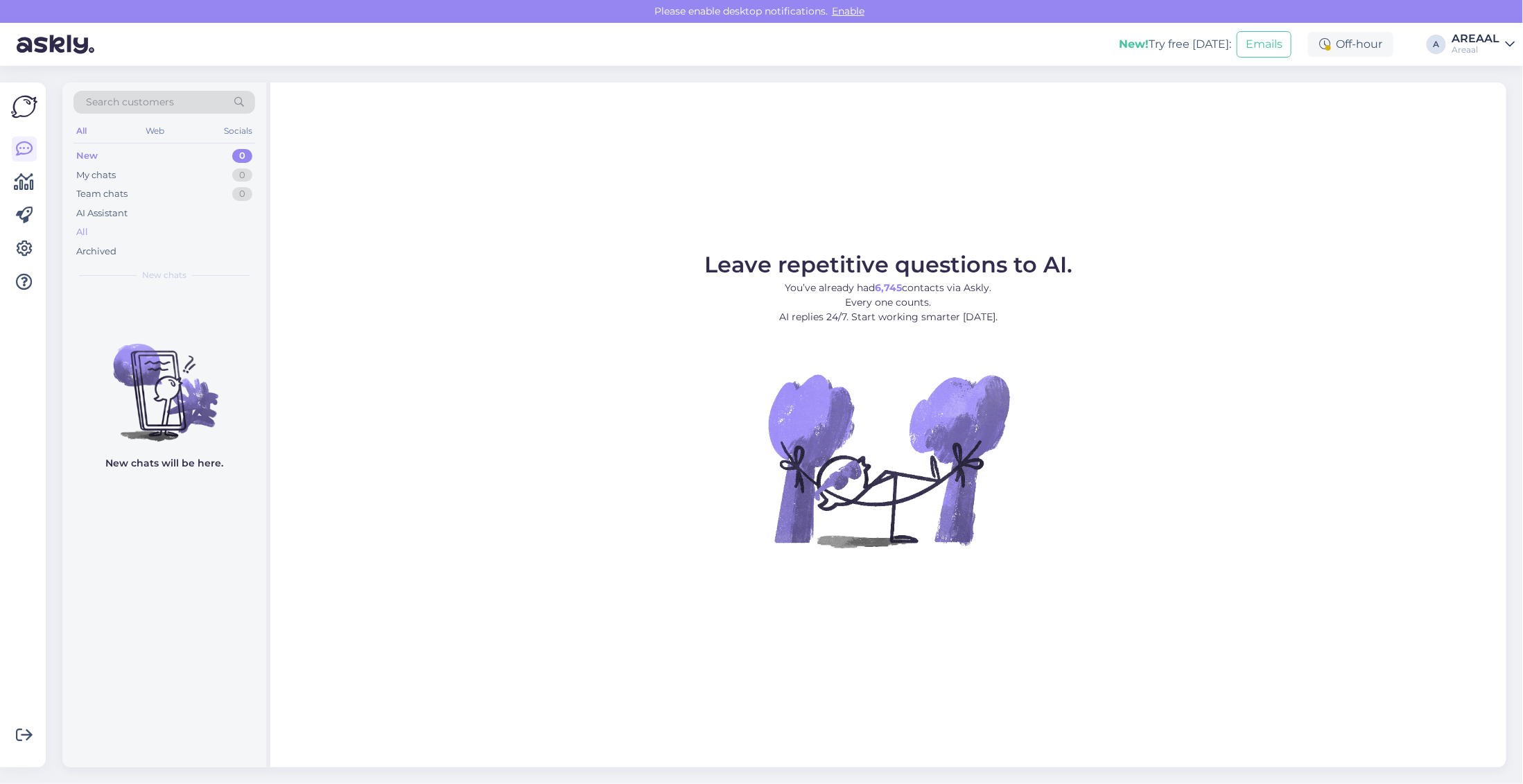
click at [189, 236] on div "All" at bounding box center [164, 232] width 182 height 20
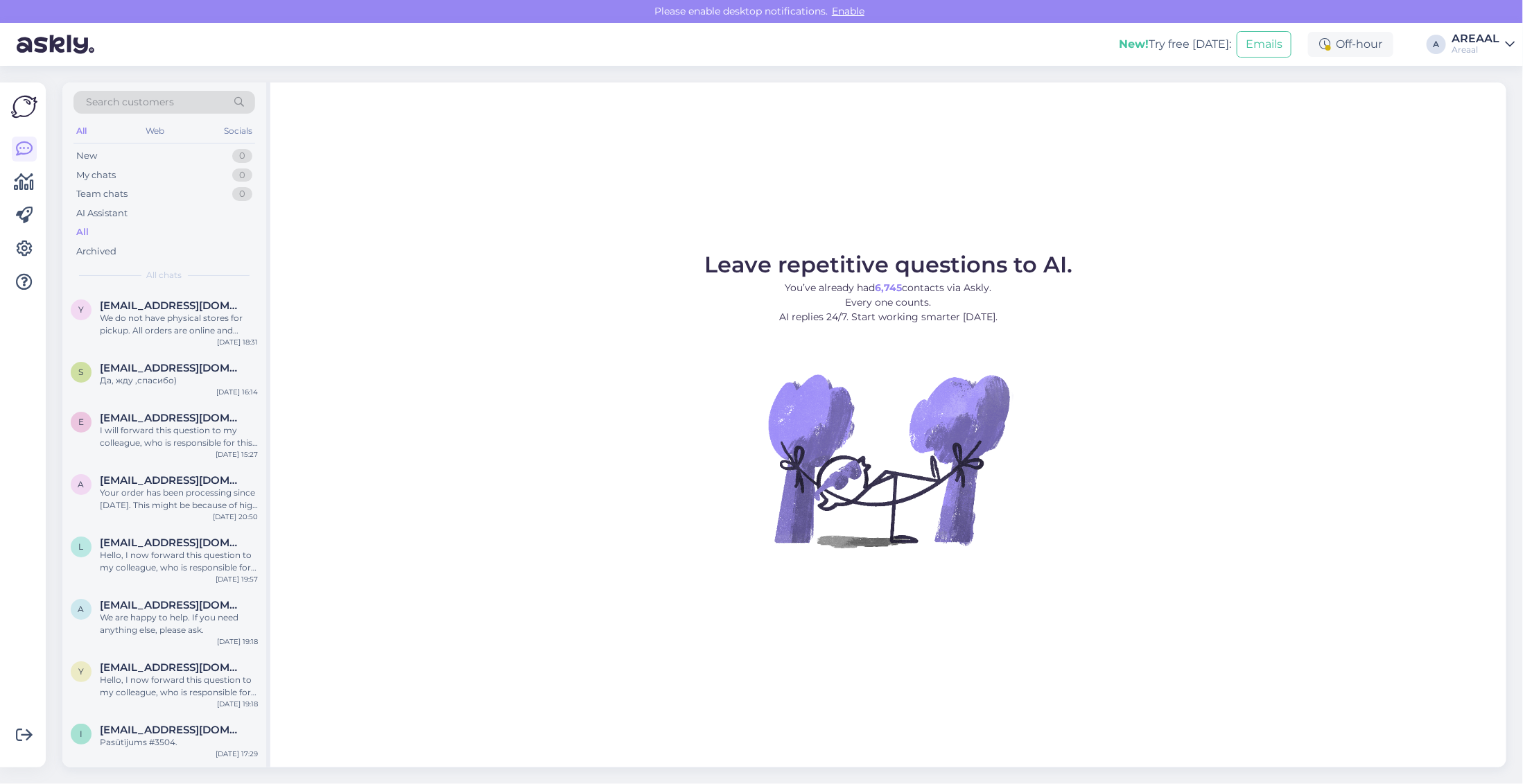
click at [1481, 54] on div "Areaal" at bounding box center [1475, 50] width 47 height 11
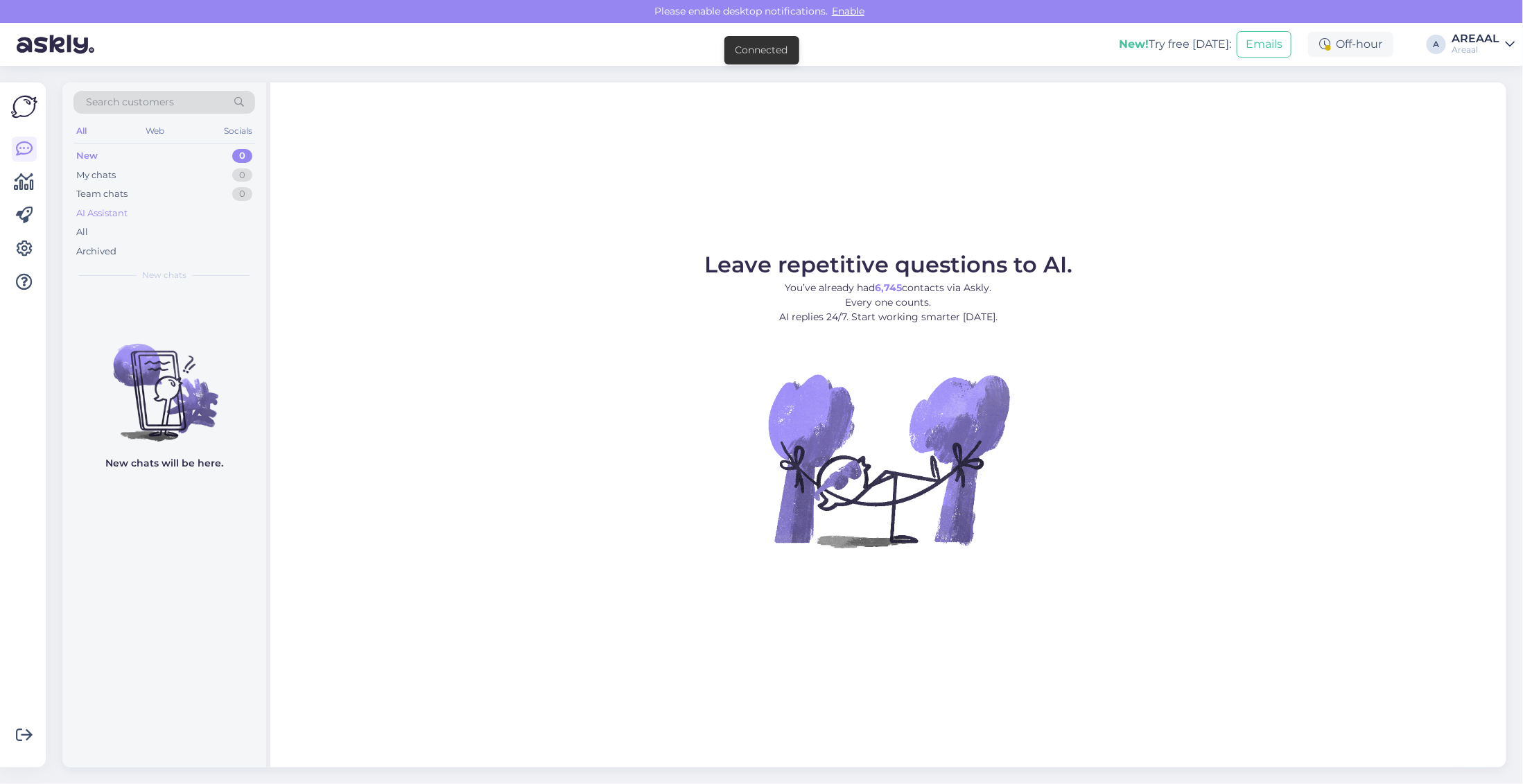
click at [174, 220] on div "AI Assistant" at bounding box center [164, 214] width 182 height 20
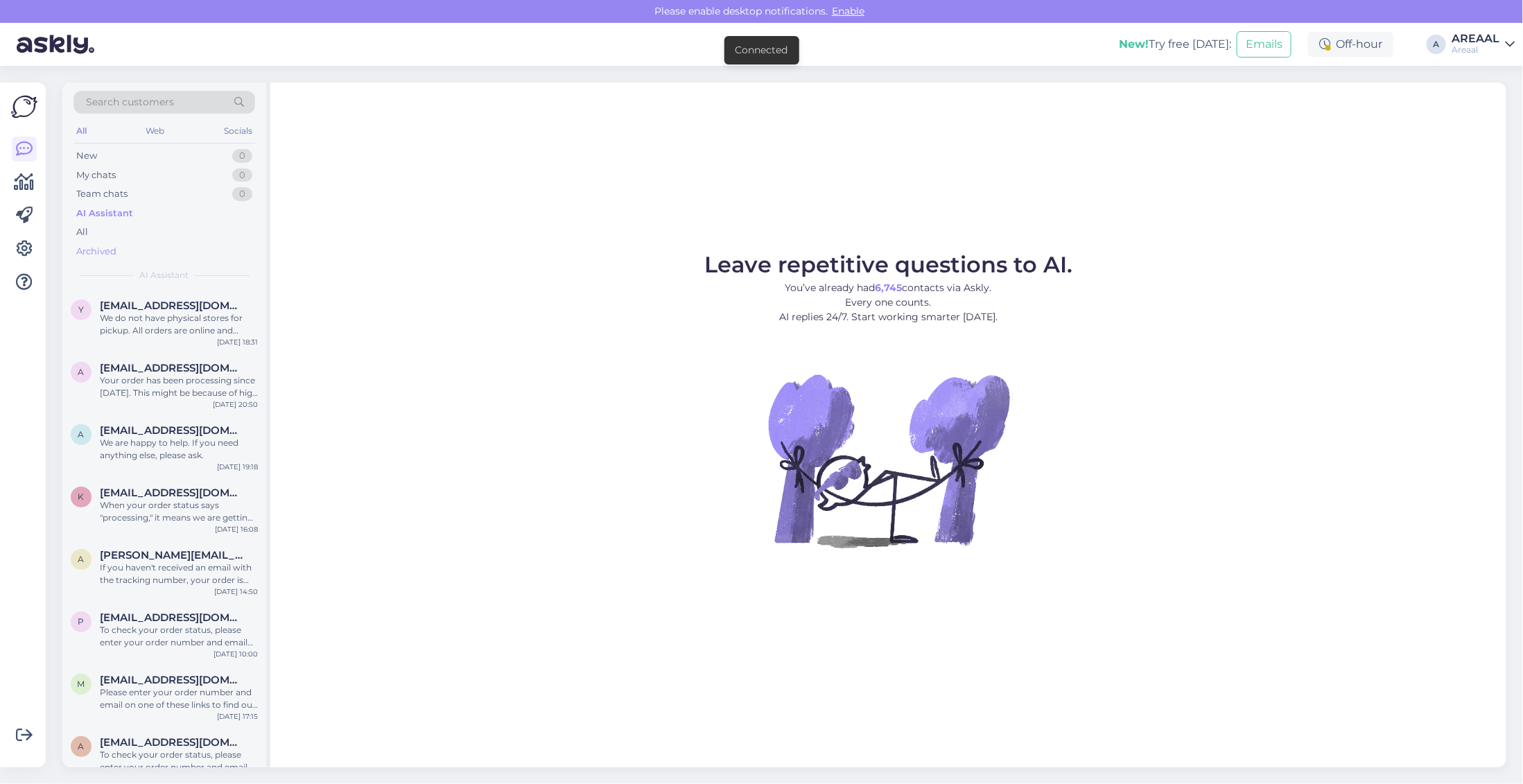
click at [167, 242] on div "Archived" at bounding box center [164, 251] width 182 height 20
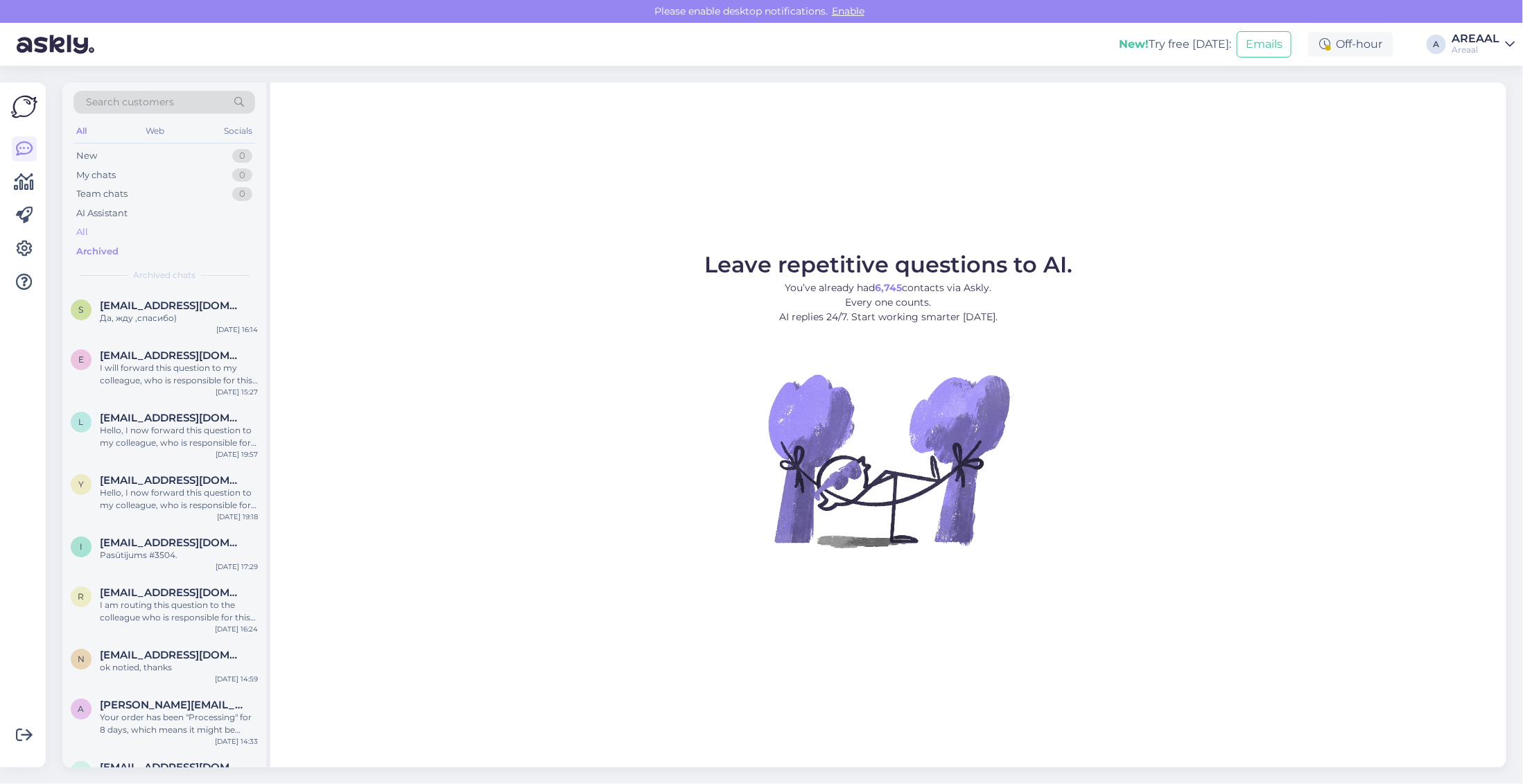
click at [157, 230] on div "All" at bounding box center [164, 232] width 182 height 20
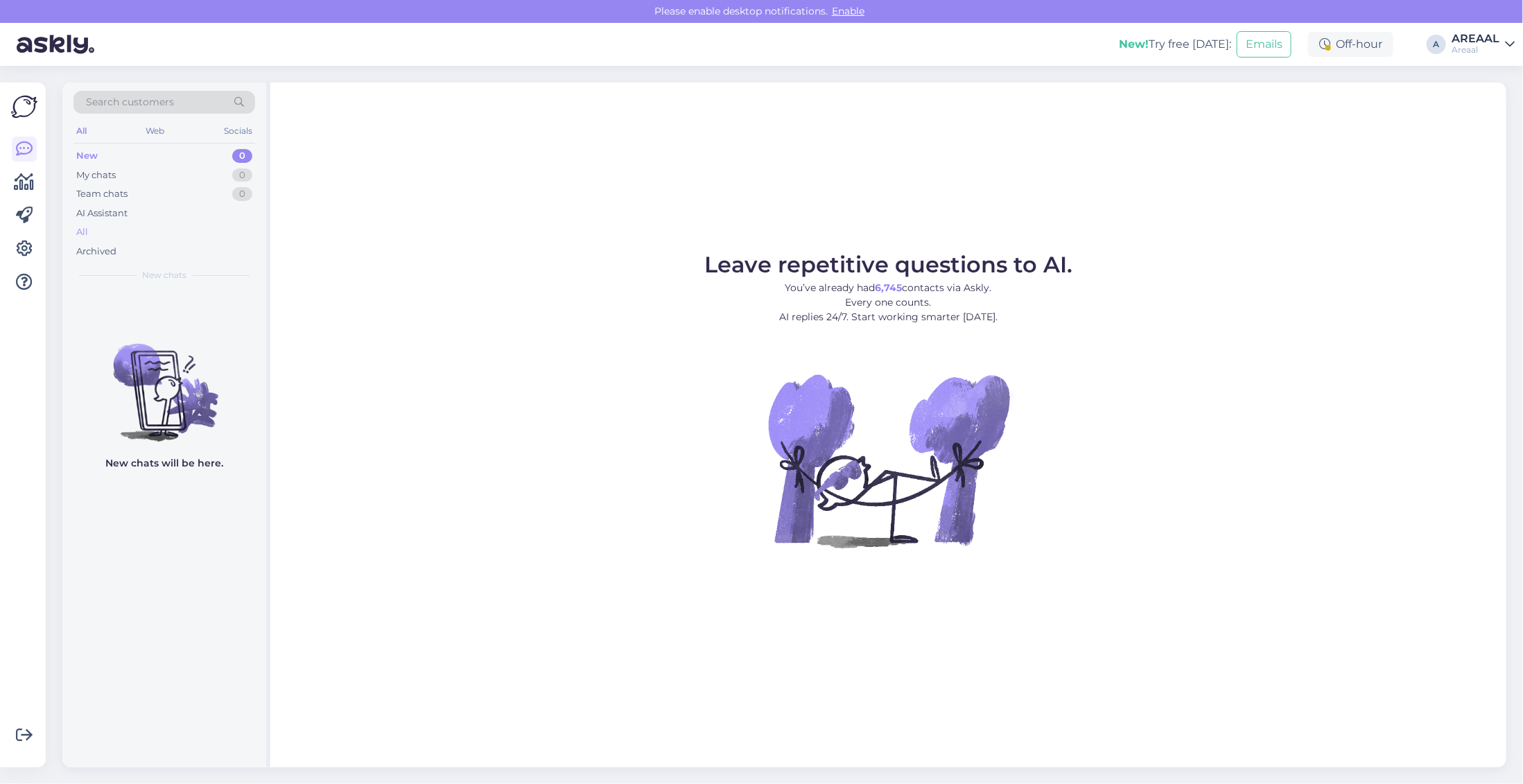
click at [199, 226] on div "All" at bounding box center [164, 232] width 182 height 20
click at [1484, 49] on div "Areaal" at bounding box center [1475, 50] width 47 height 11
click at [1481, 115] on button "Open" at bounding box center [1484, 107] width 39 height 21
click at [167, 226] on div "All" at bounding box center [164, 232] width 182 height 20
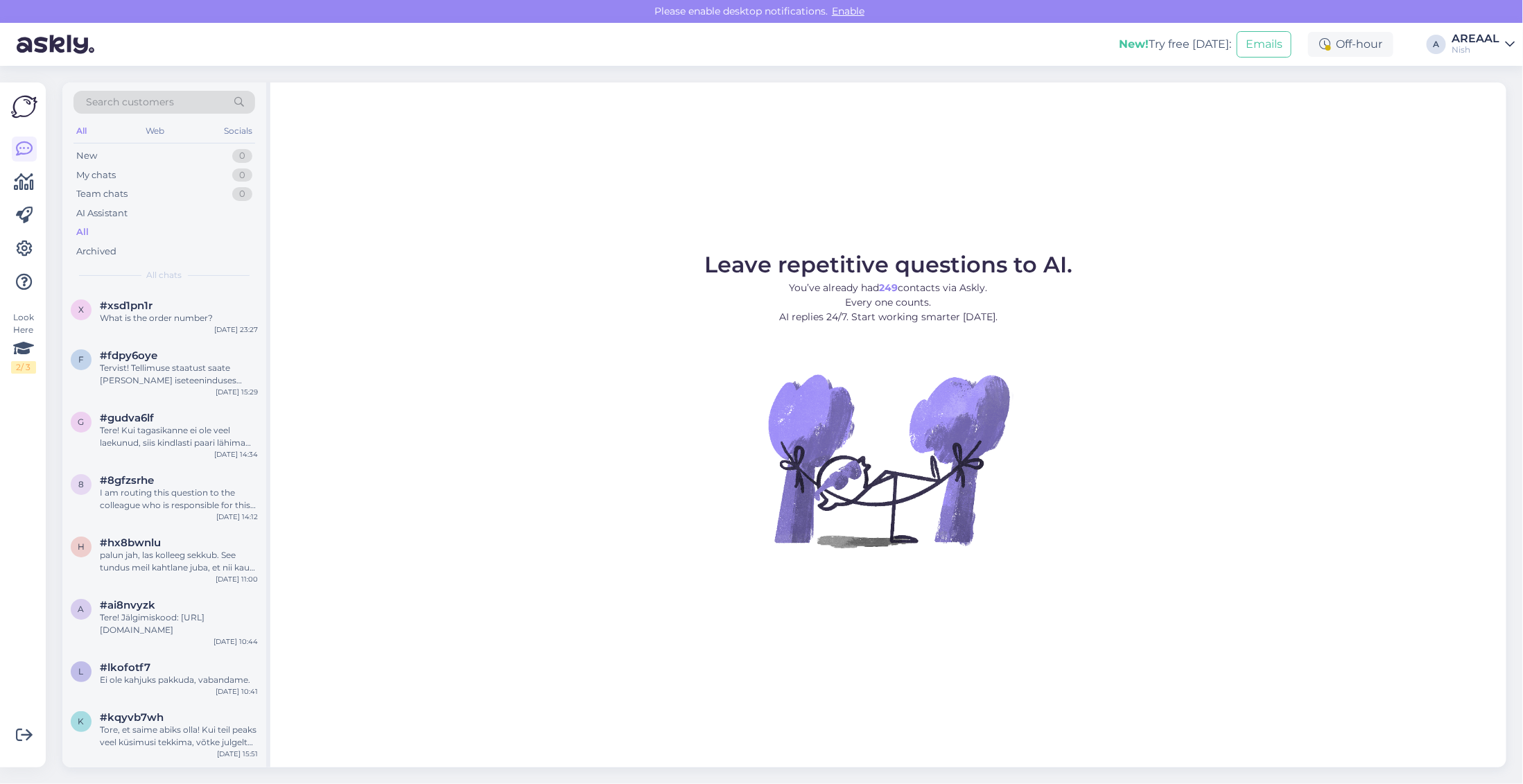
click at [1471, 43] on div "AREAAL" at bounding box center [1475, 38] width 47 height 11
